Goal: Information Seeking & Learning: Learn about a topic

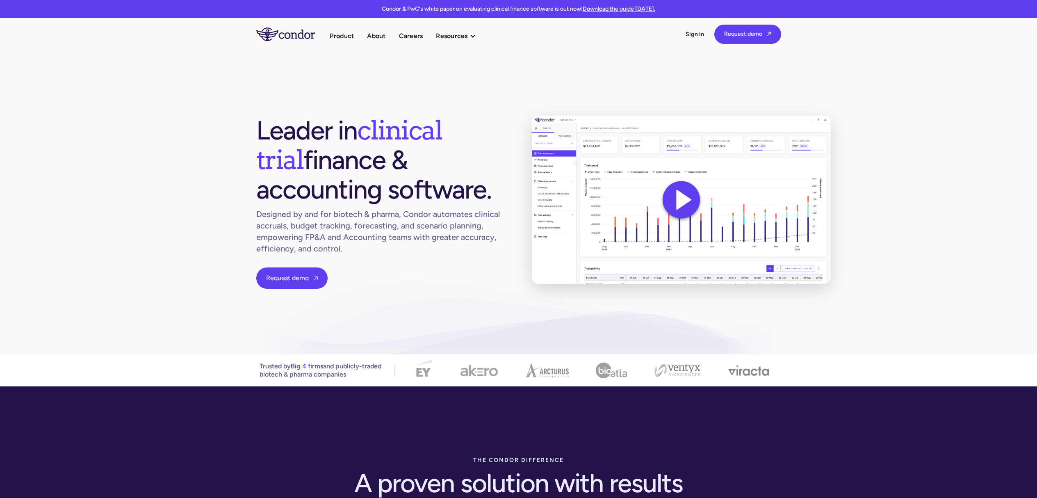
click at [532, 340] on section "Leader in clinical trial finance & accounting software. Designed by and for bio…" at bounding box center [518, 202] width 1037 height 304
drag, startPoint x: 336, startPoint y: 57, endPoint x: 339, endPoint y: 51, distance: 7.0
click at [336, 57] on section "Leader in clinical trial finance & accounting software. Designed by and for bio…" at bounding box center [518, 202] width 1037 height 304
click at [792, 235] on img at bounding box center [681, 200] width 307 height 173
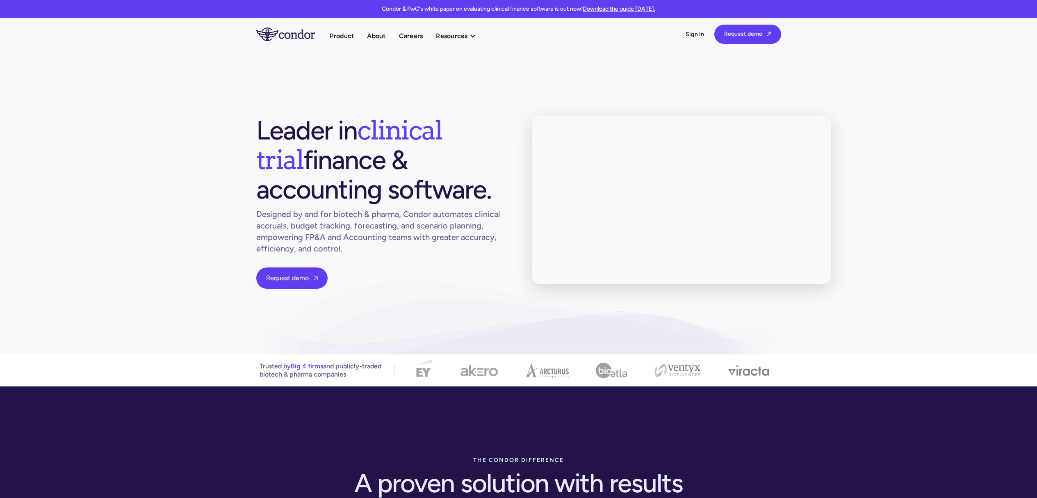
click at [298, 85] on section "Leader in clinical trial finance & accounting software. Designed by and for bio…" at bounding box center [518, 202] width 1037 height 304
click at [353, 36] on link "Product" at bounding box center [342, 35] width 25 height 11
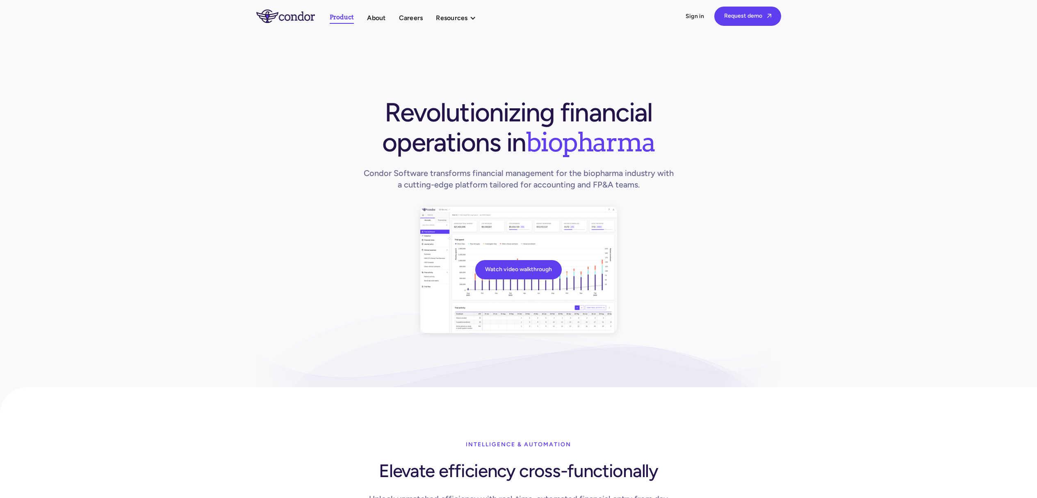
click at [384, 316] on div "Watch video walkthrough Revolutionizing financial operations in biopharma Condo…" at bounding box center [518, 215] width 525 height 235
click at [490, 271] on link "Watch video walkthrough" at bounding box center [518, 268] width 87 height 19
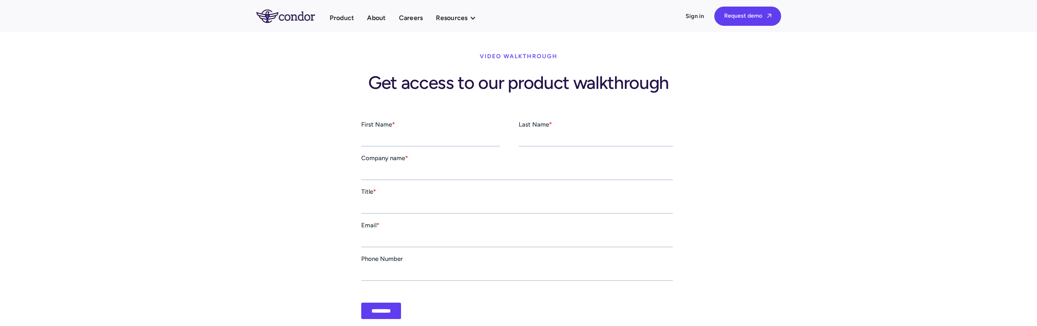
click at [285, 243] on div "video walkthrough Get access to our product walkthrough" at bounding box center [518, 207] width 1037 height 417
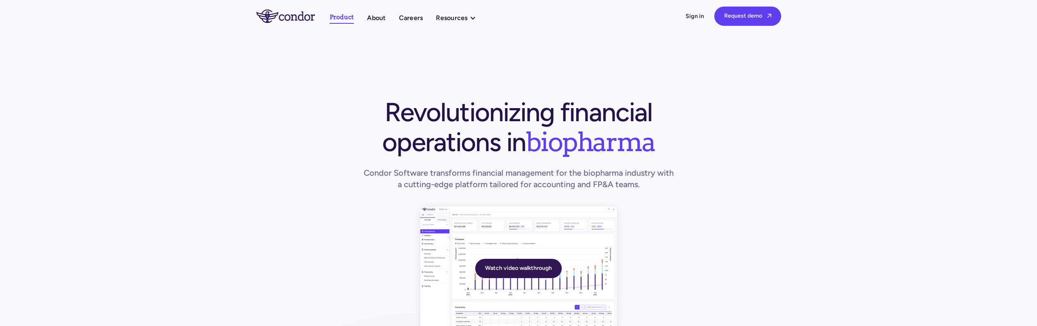
click at [501, 264] on link "Watch video walkthrough" at bounding box center [518, 268] width 87 height 19
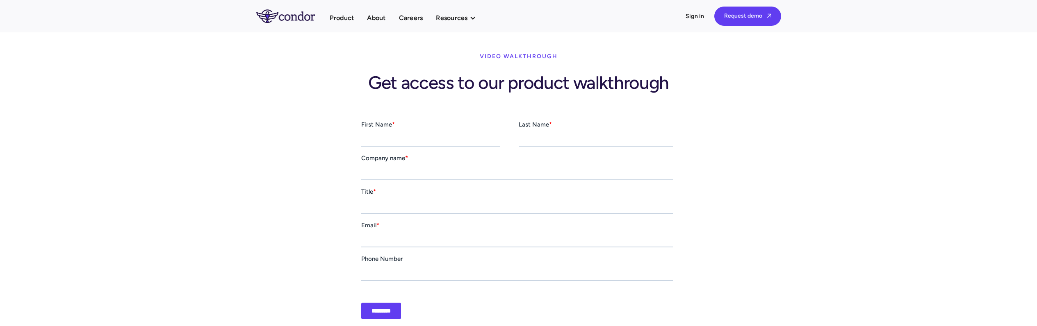
click at [203, 206] on div "video walkthrough Get access to our product walkthrough" at bounding box center [518, 207] width 1037 height 417
